Goal: Find specific page/section: Find specific page/section

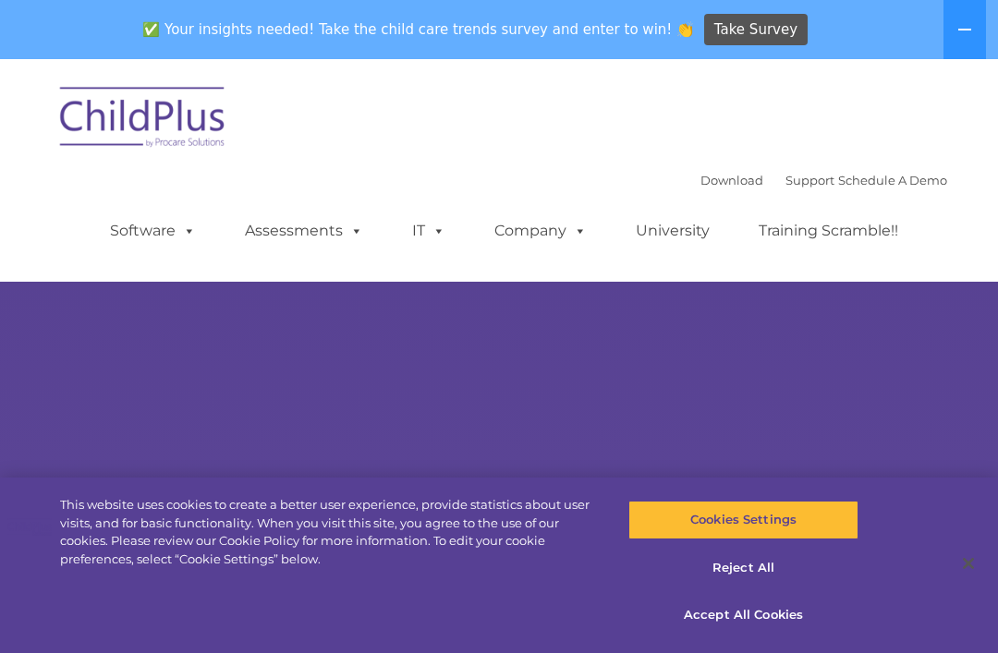
select select "MEDIUM"
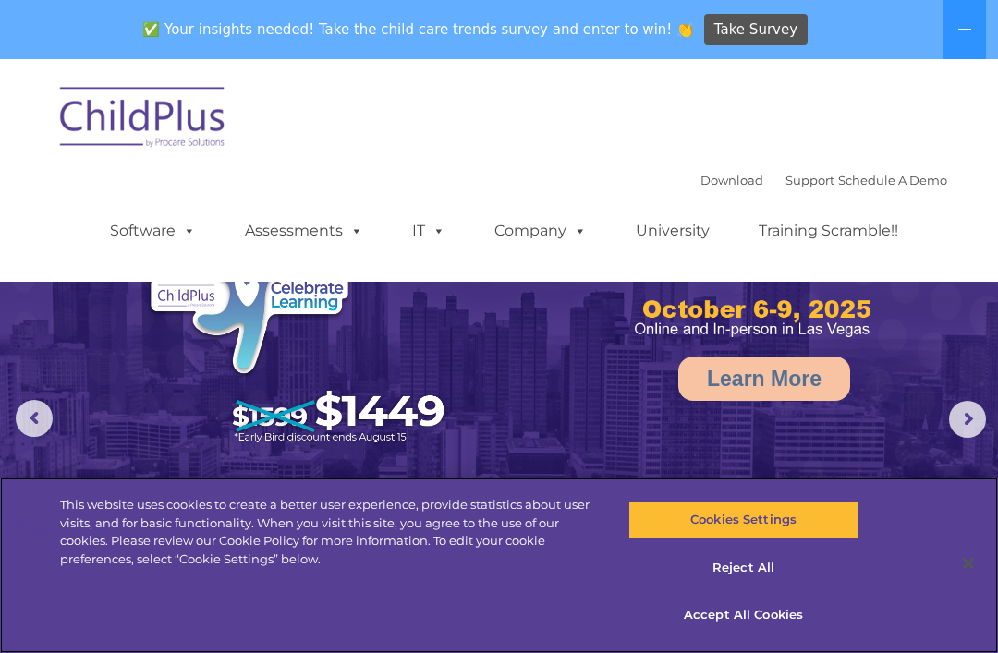
click at [755, 620] on button "Accept All Cookies" at bounding box center [742, 615] width 229 height 39
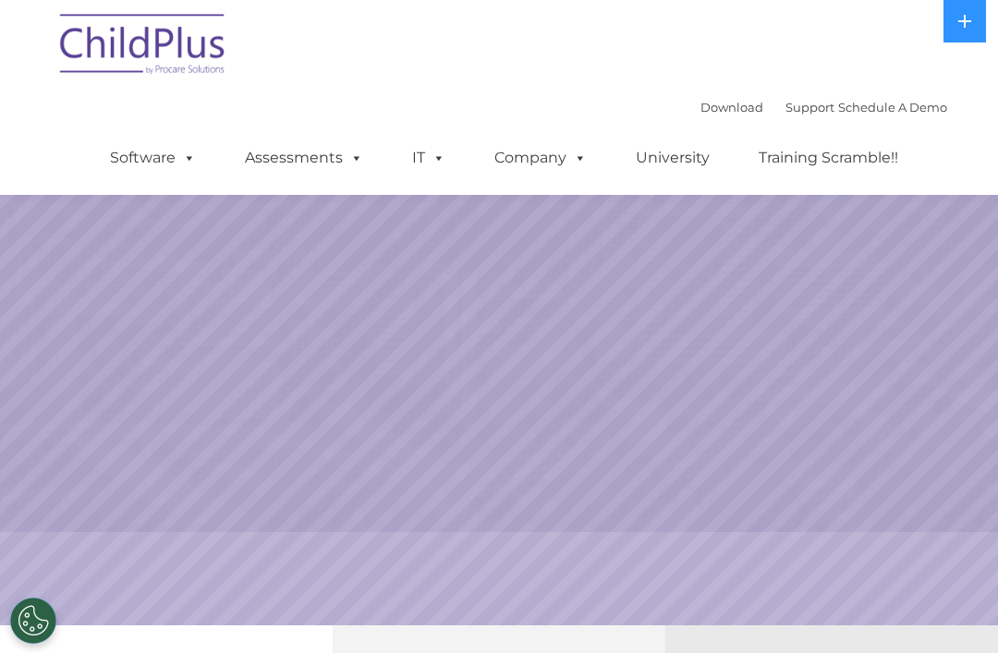
select select "MEDIUM"
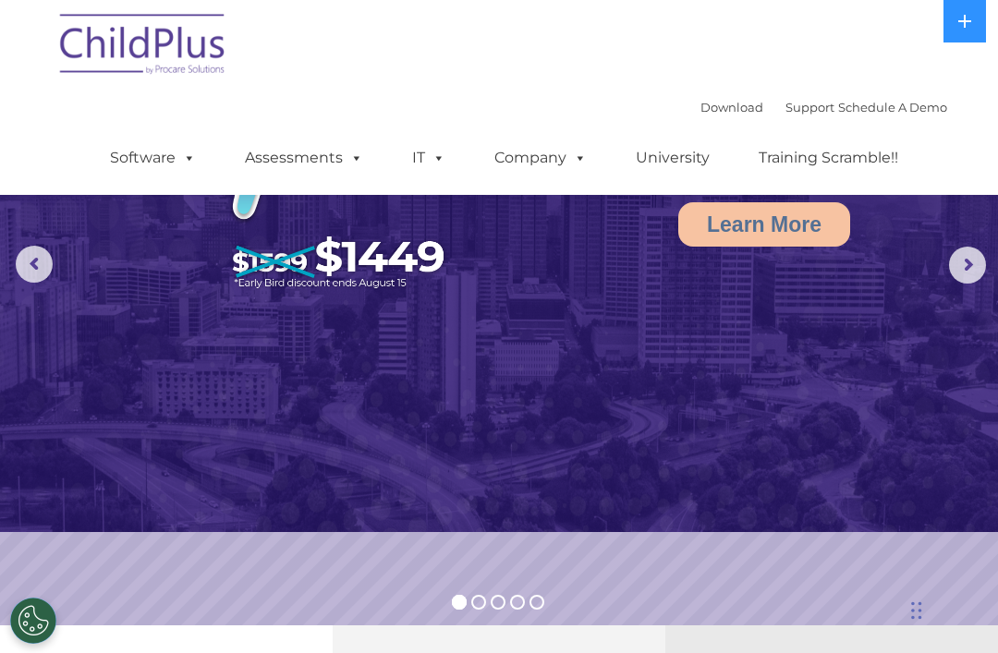
click at [952, 23] on button at bounding box center [964, 21] width 42 height 42
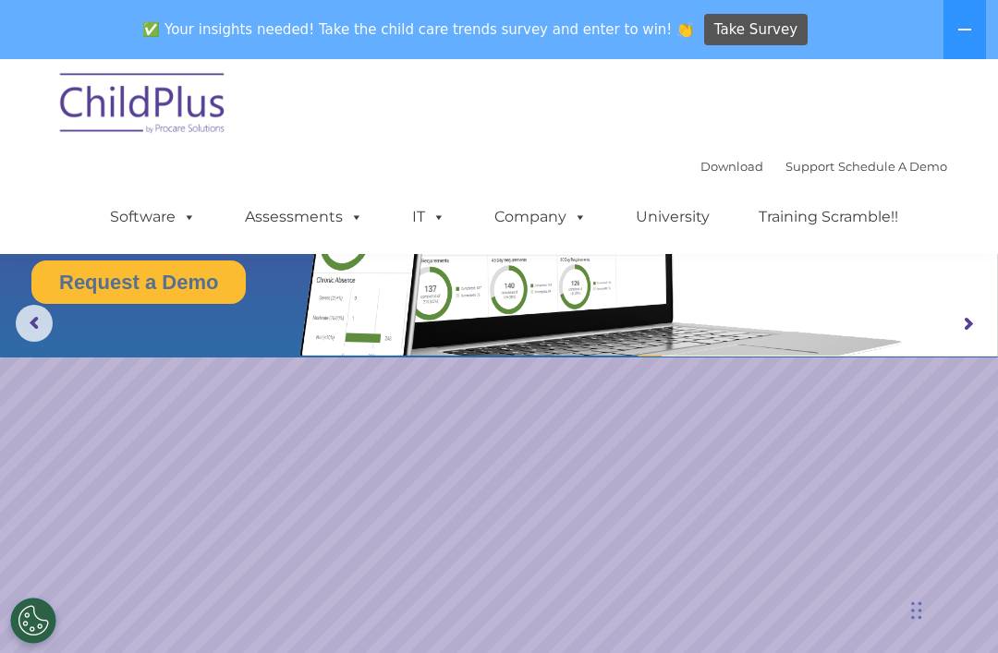
click at [556, 219] on link "Company" at bounding box center [540, 217] width 129 height 37
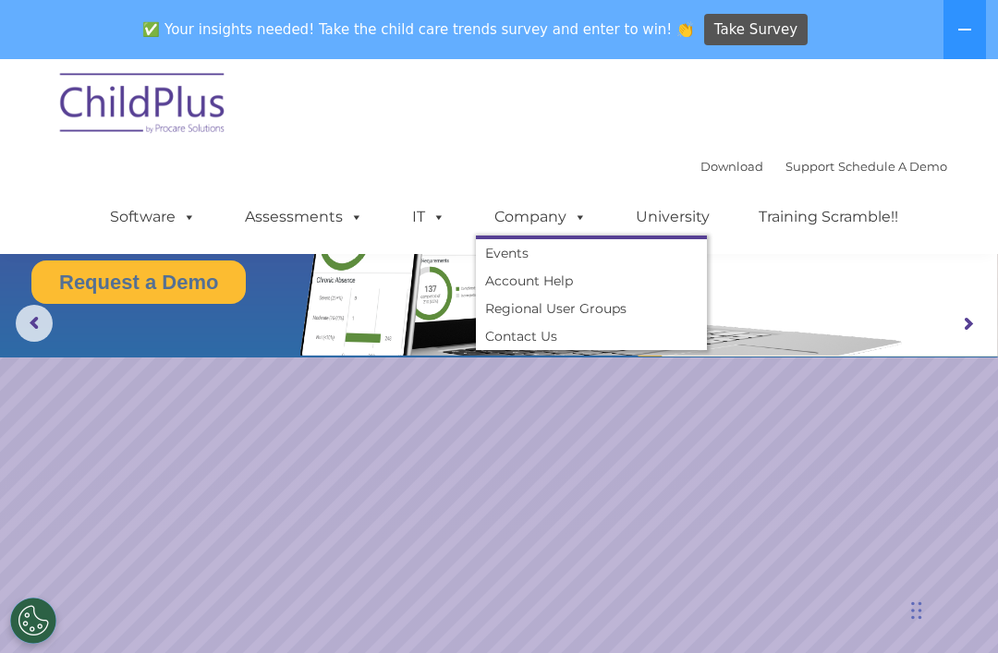
click at [193, 218] on span at bounding box center [185, 217] width 20 height 18
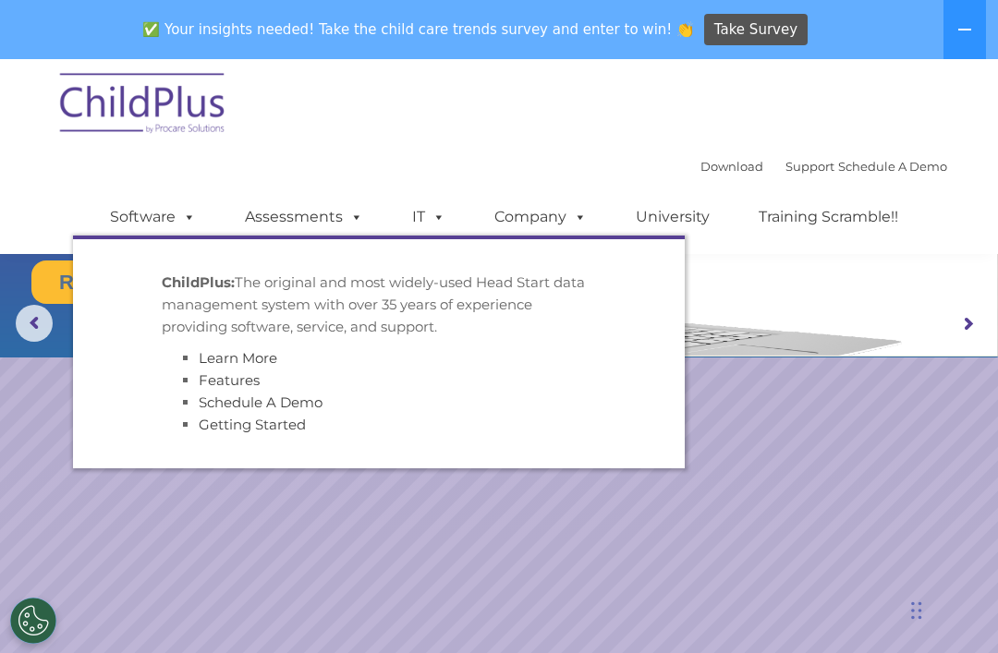
click at [331, 216] on link "Assessments" at bounding box center [303, 217] width 155 height 37
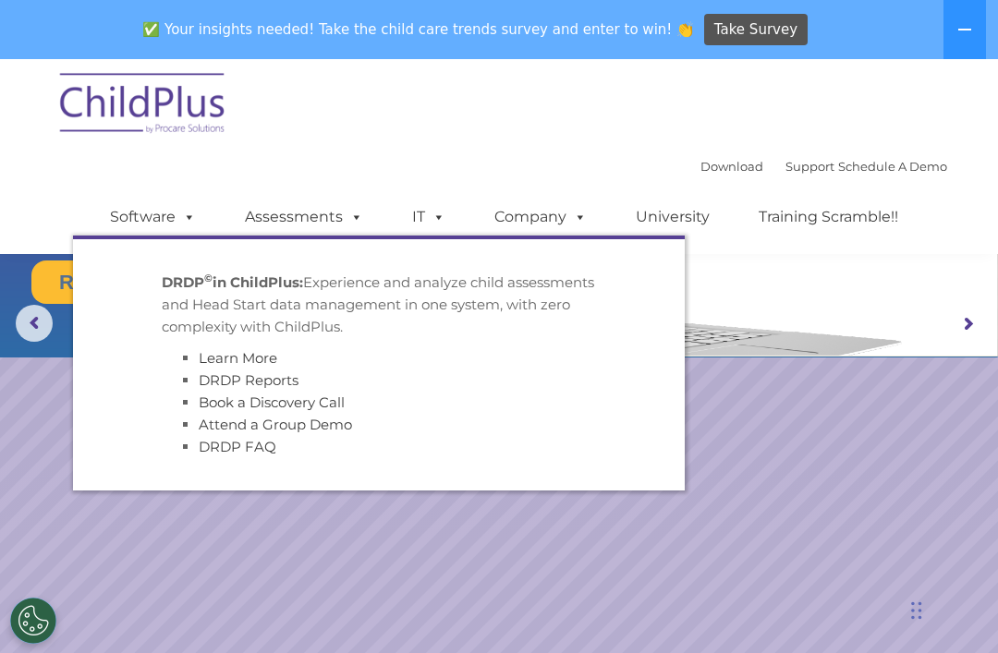
click at [607, 572] on rs-slide "Request a Demo The Future of ChildPlus is Here! Boost your productivity and str…" at bounding box center [499, 324] width 998 height 720
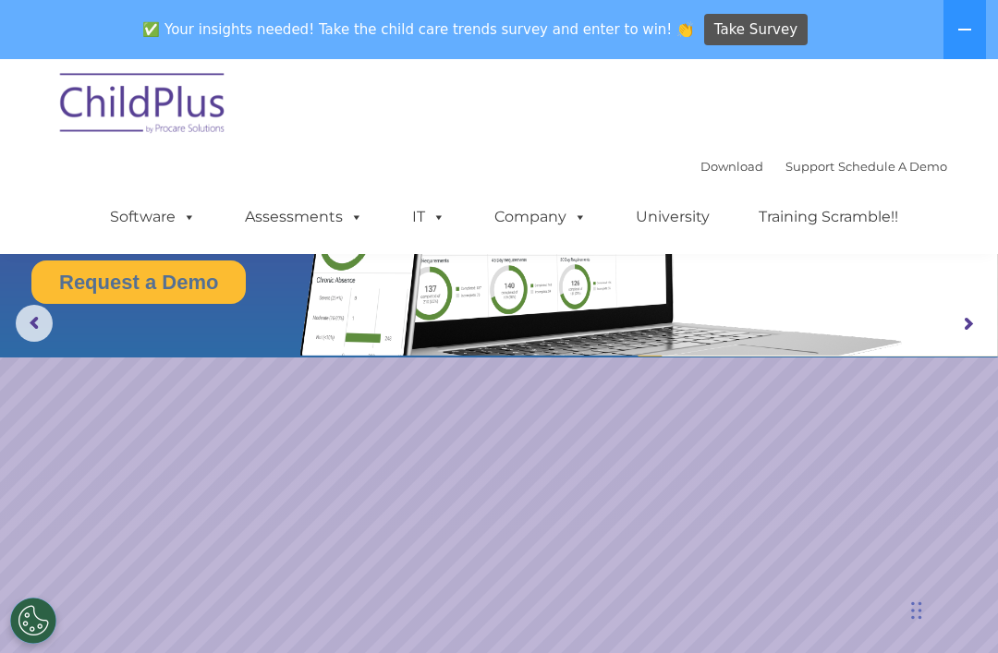
scroll to position [0, 0]
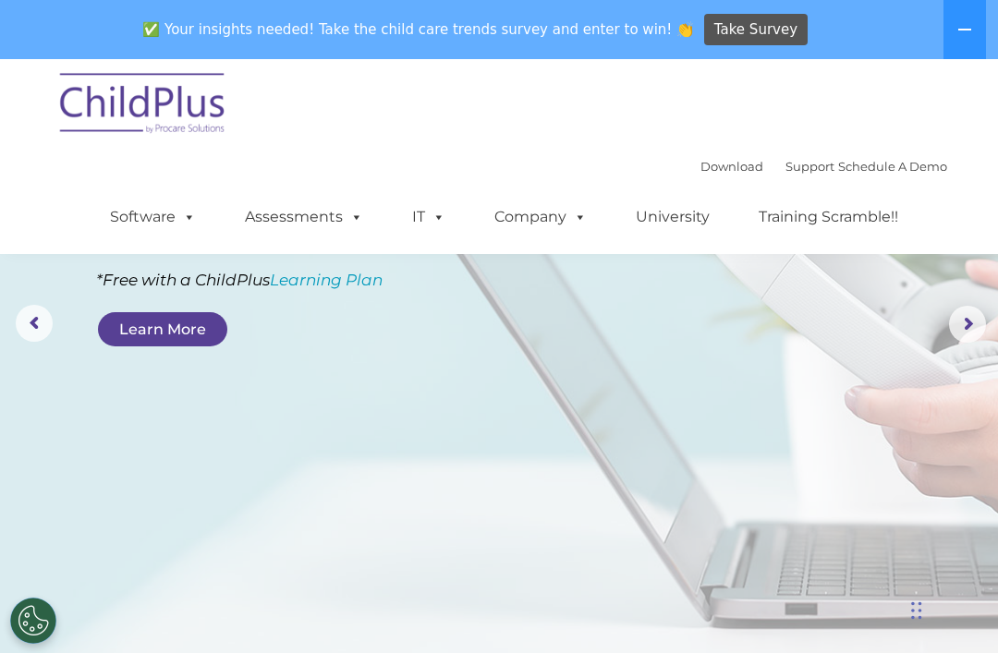
click at [959, 27] on icon at bounding box center [964, 29] width 15 height 15
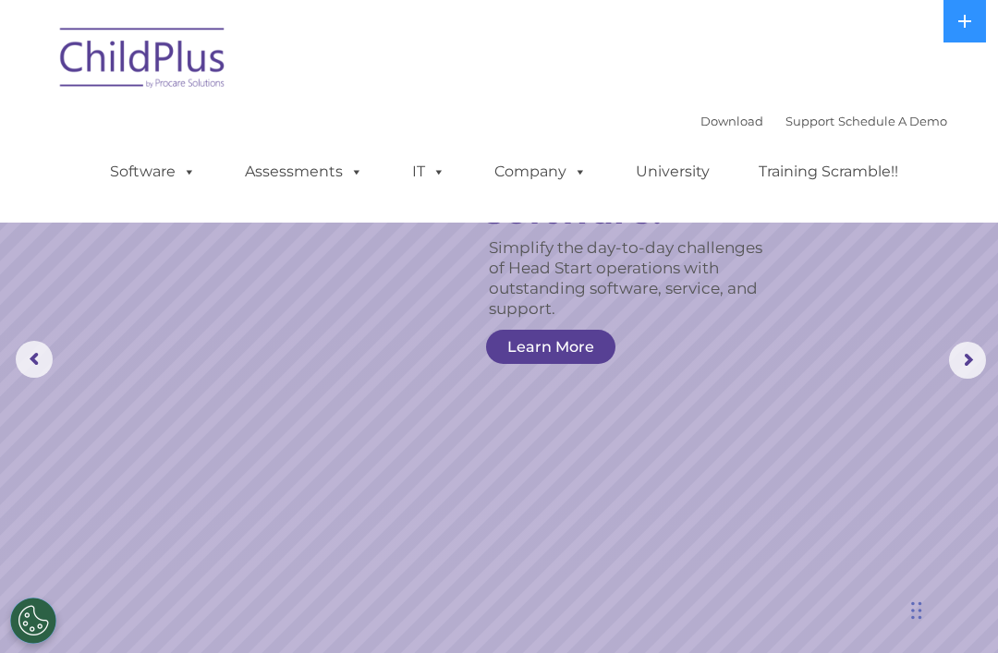
click at [785, 119] on link "Support" at bounding box center [809, 121] width 49 height 15
